Goal: Transaction & Acquisition: Purchase product/service

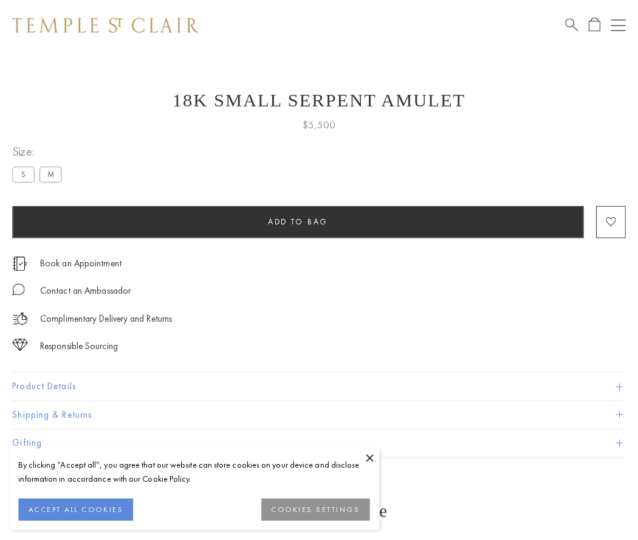
scroll to position [49, 0]
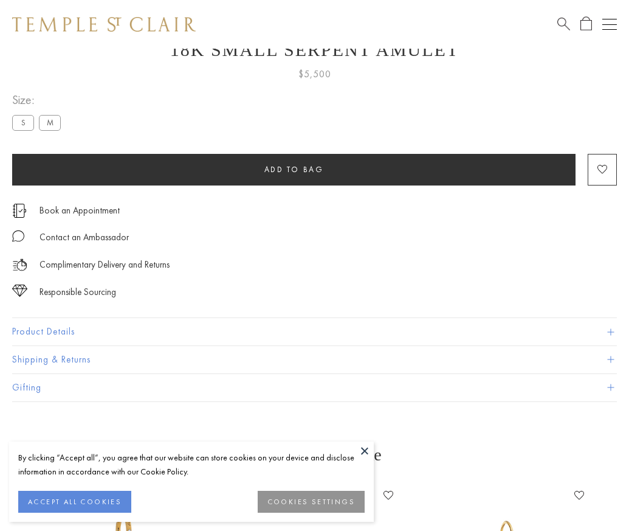
click at [294, 169] on span "Add to bag" at bounding box center [294, 169] width 60 height 10
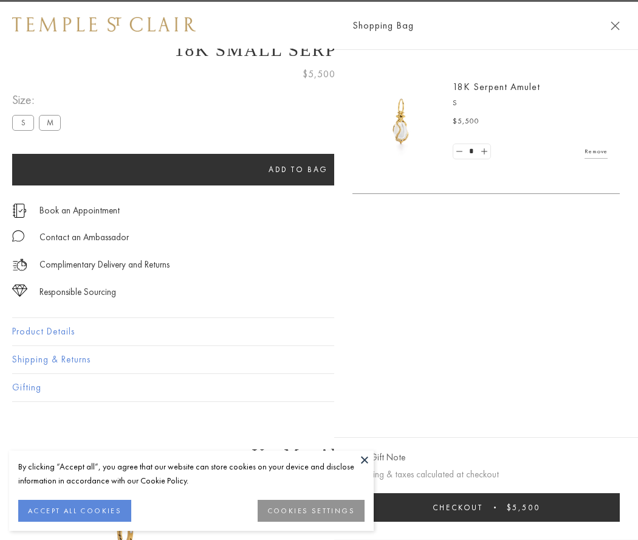
click at [486, 507] on button "Checkout $5,500" at bounding box center [486, 507] width 267 height 29
